Goal: Task Accomplishment & Management: Manage account settings

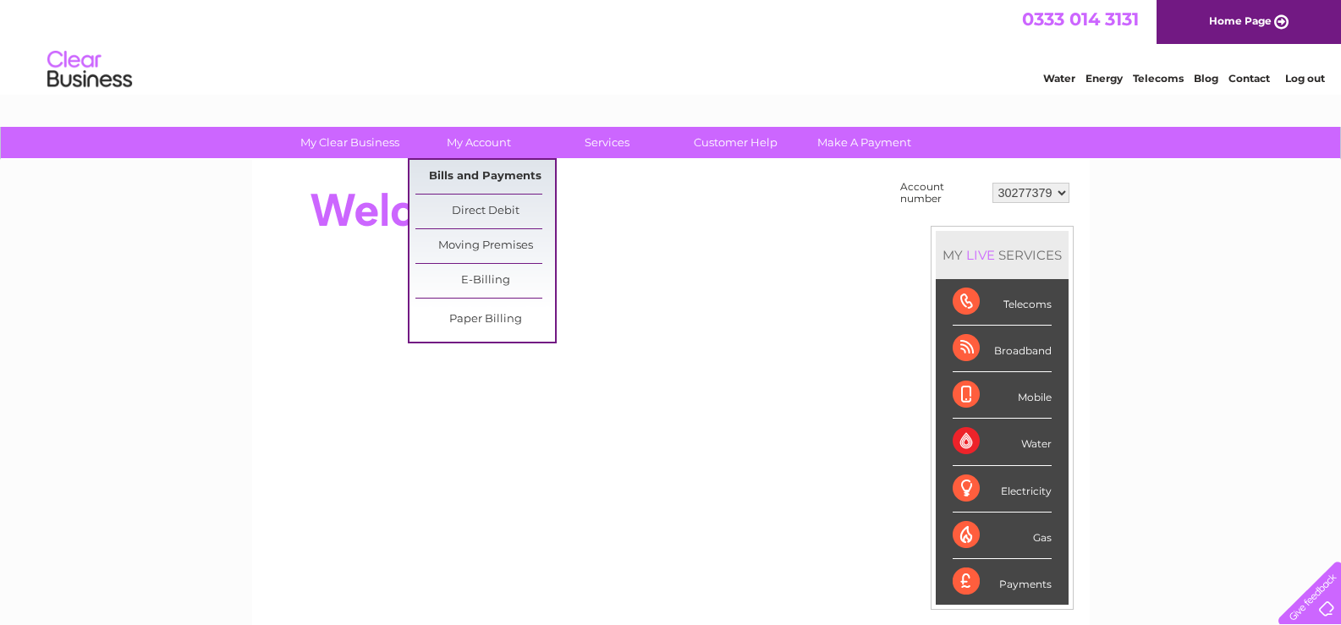
click at [496, 179] on link "Bills and Payments" at bounding box center [485, 177] width 140 height 34
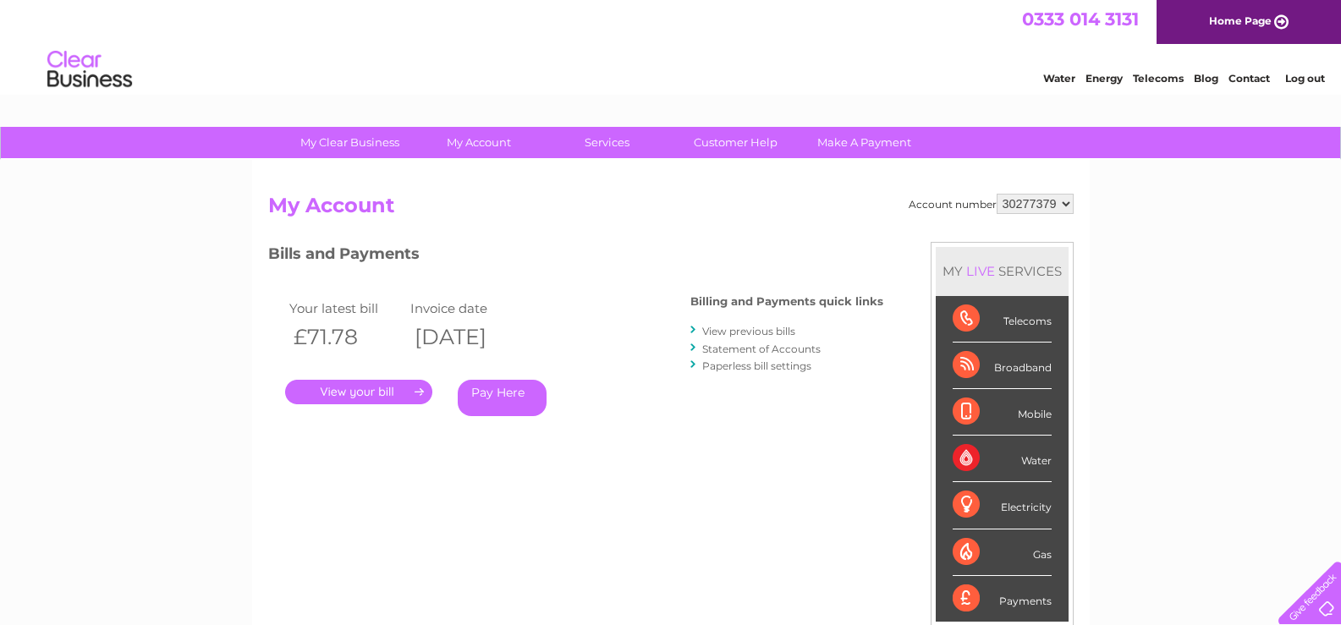
click at [411, 393] on link "." at bounding box center [358, 392] width 147 height 25
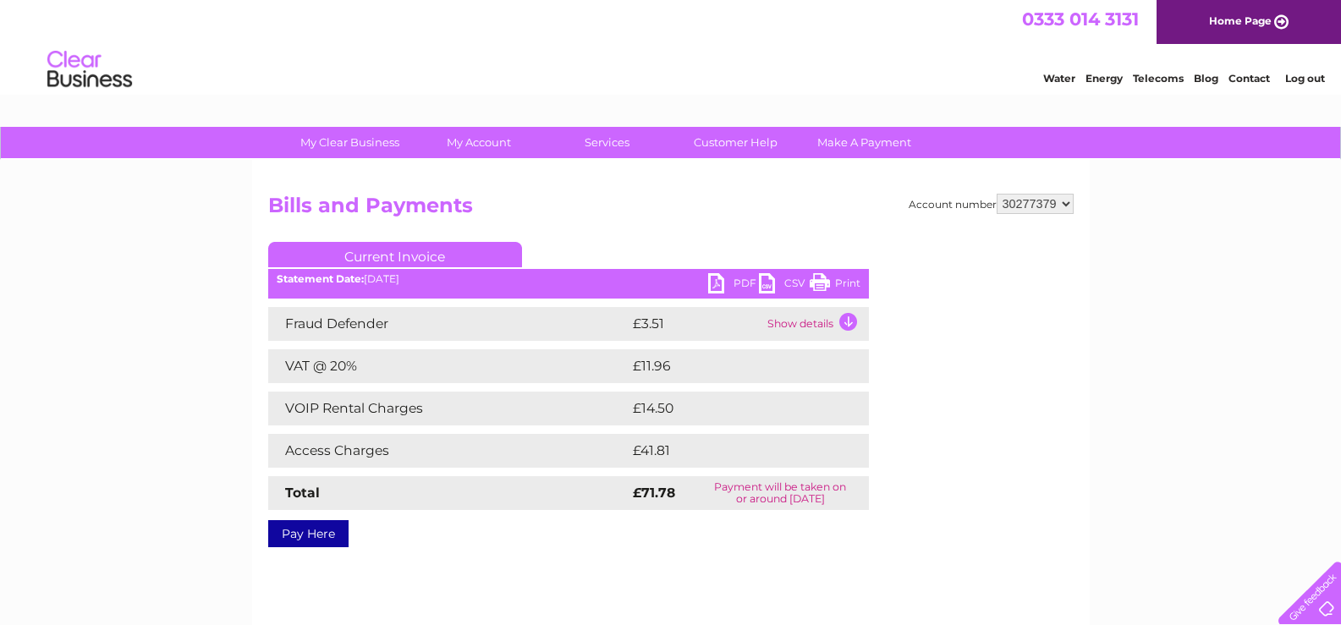
click at [720, 283] on link "PDF" at bounding box center [733, 285] width 51 height 25
